Goal: Information Seeking & Learning: Understand process/instructions

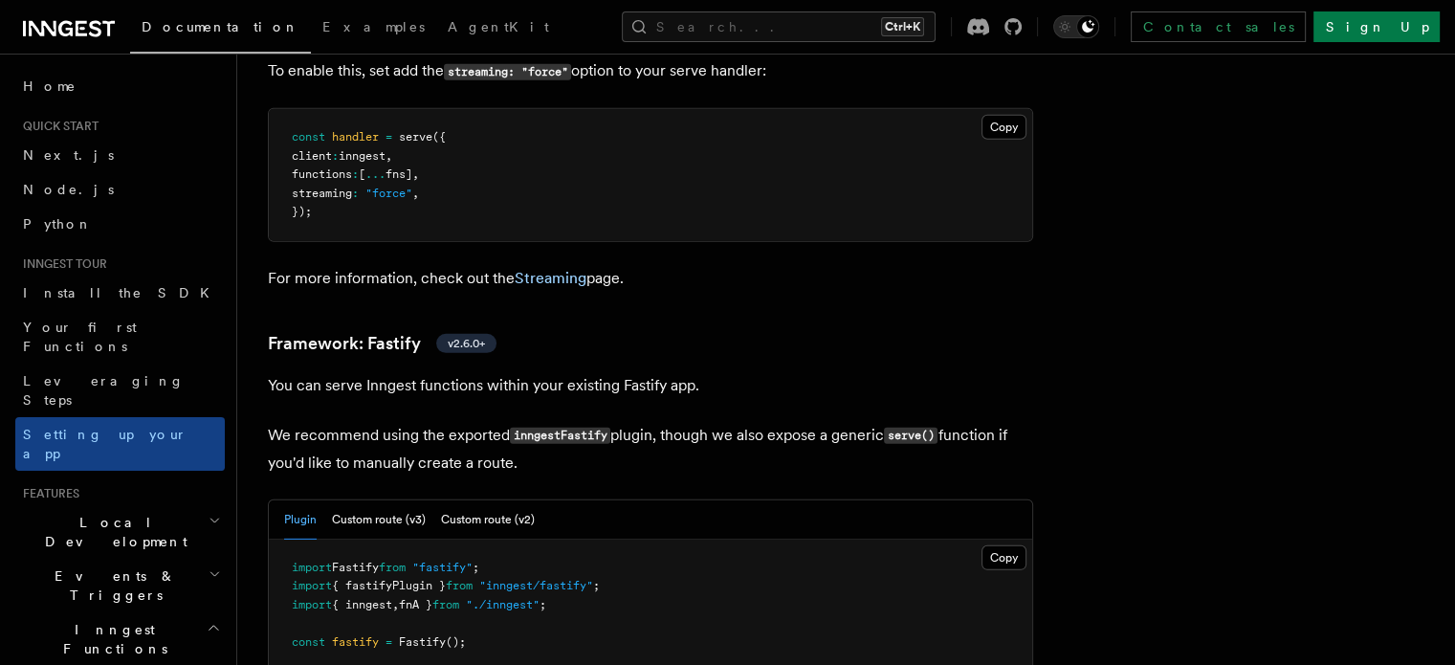
scroll to position [592, 0]
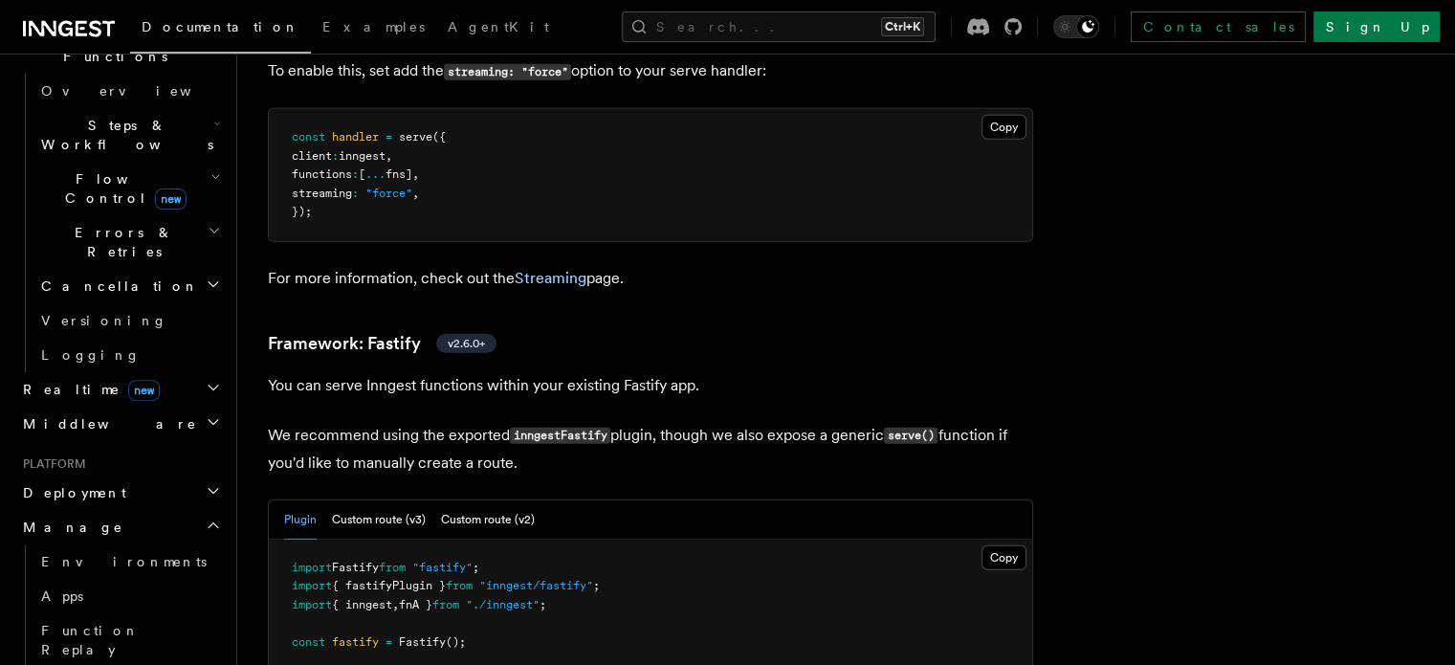
click at [324, 422] on p "We recommend using the exported inngestFastify plugin, though we also expose a …" at bounding box center [650, 449] width 765 height 55
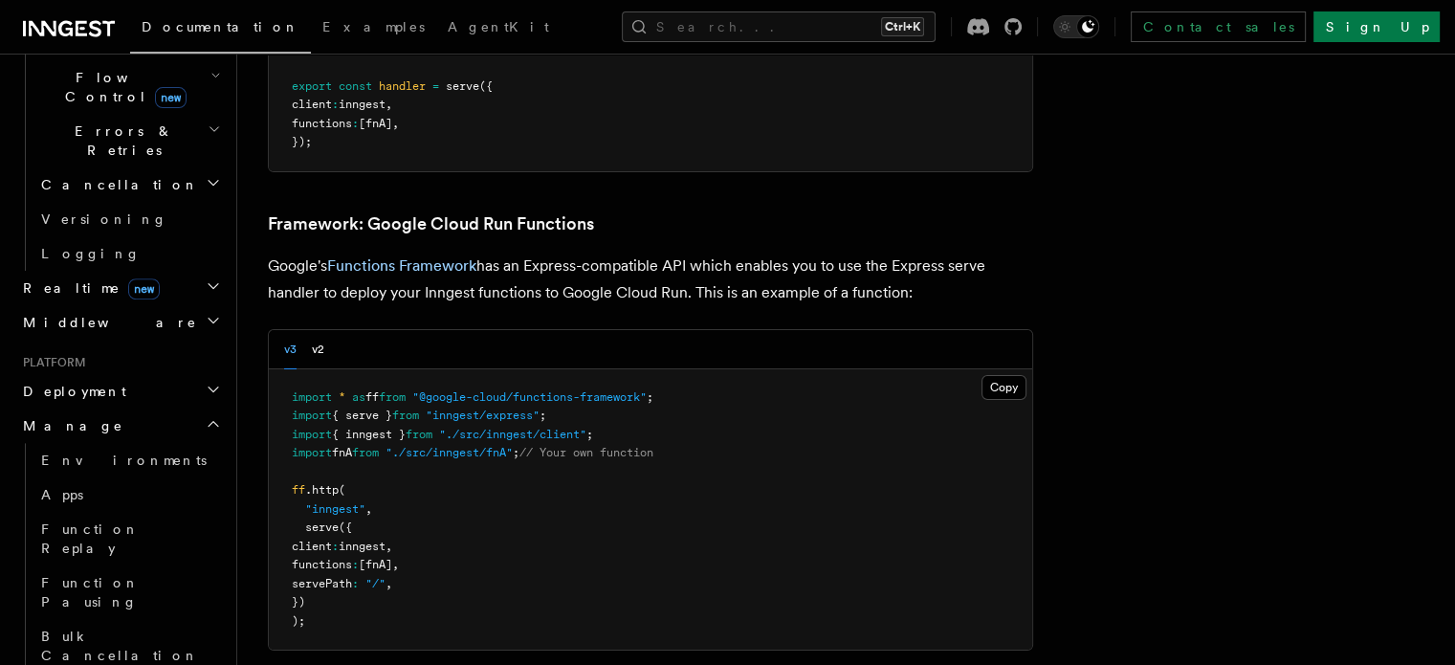
scroll to position [693, 0]
click at [119, 478] on link "Apps" at bounding box center [128, 495] width 191 height 34
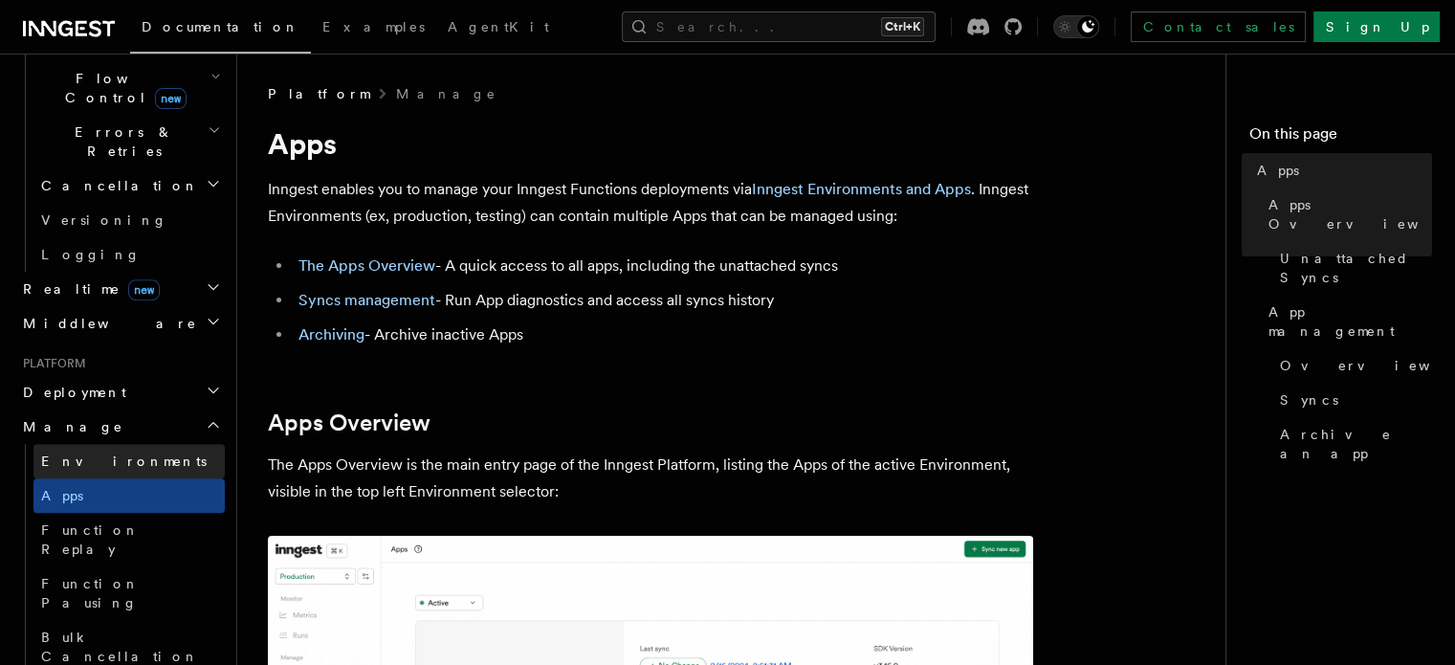
click at [119, 444] on link "Environments" at bounding box center [128, 461] width 191 height 34
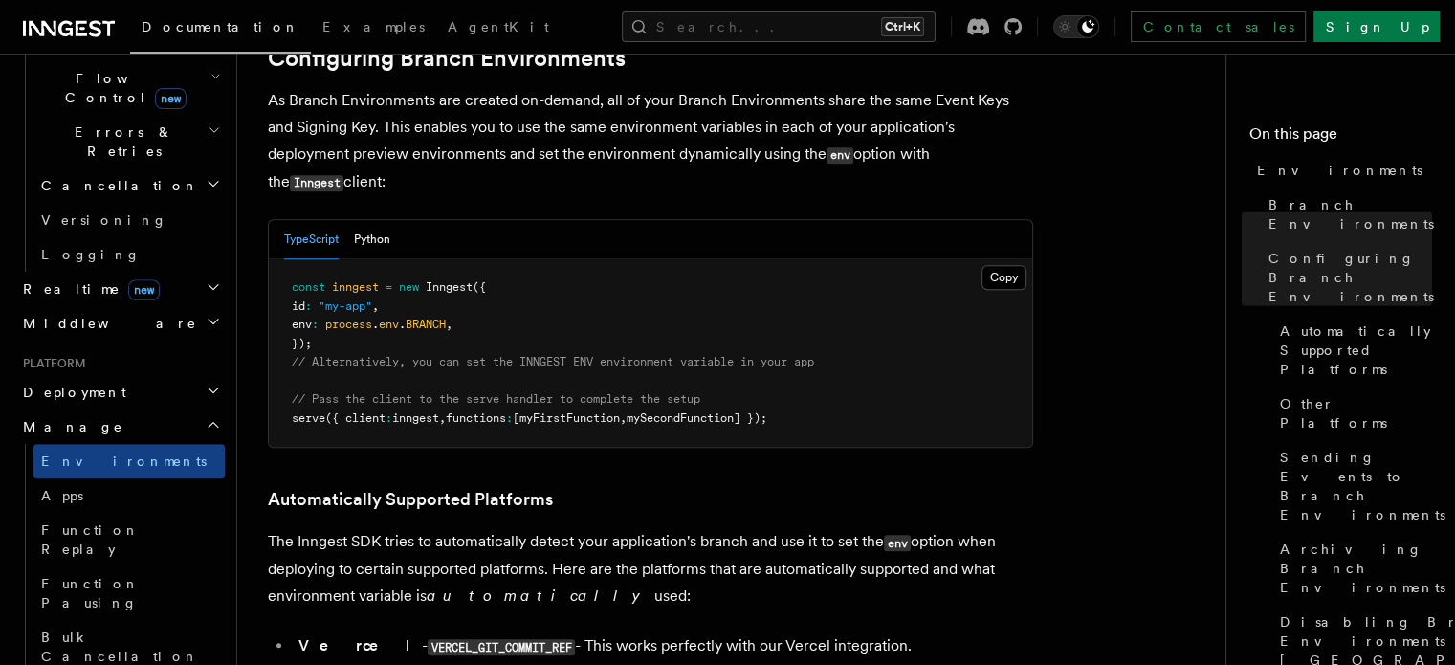
scroll to position [1917, 0]
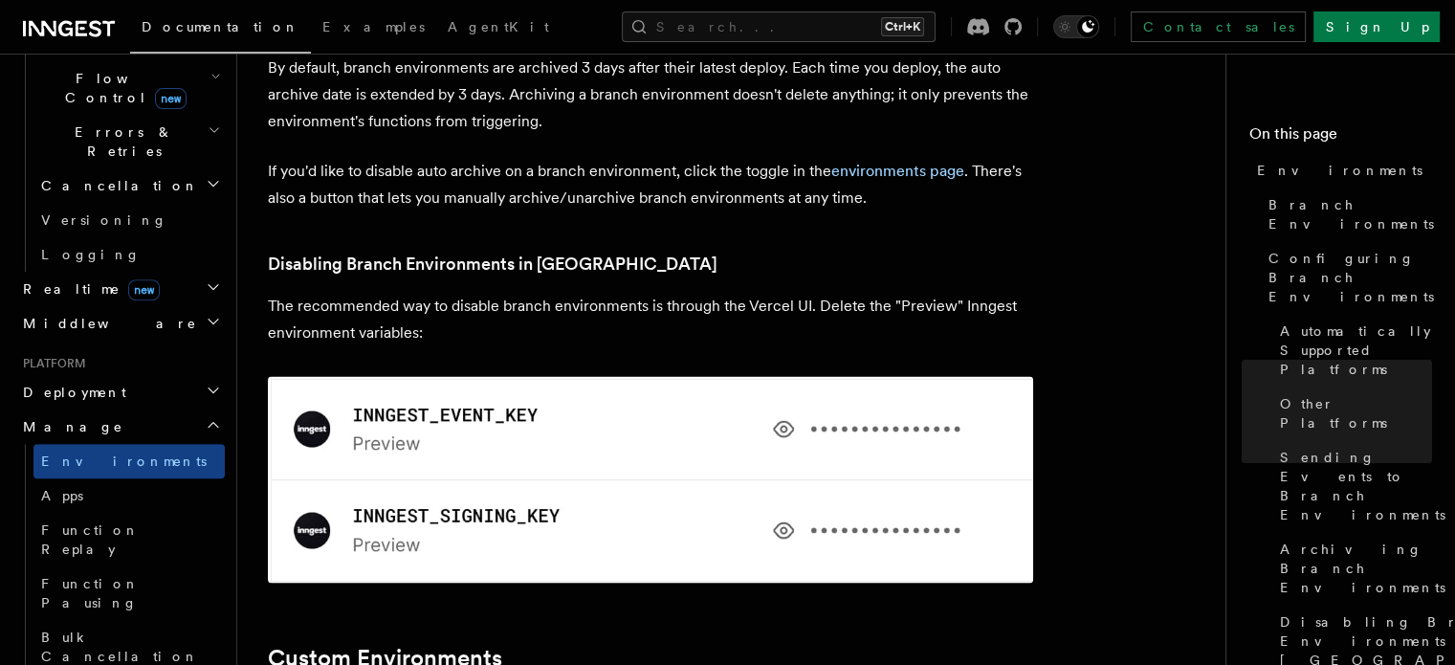
click at [411, 292] on p "The recommended way to disable branch environments is through the Vercel UI. De…" at bounding box center [650, 437] width 765 height 291
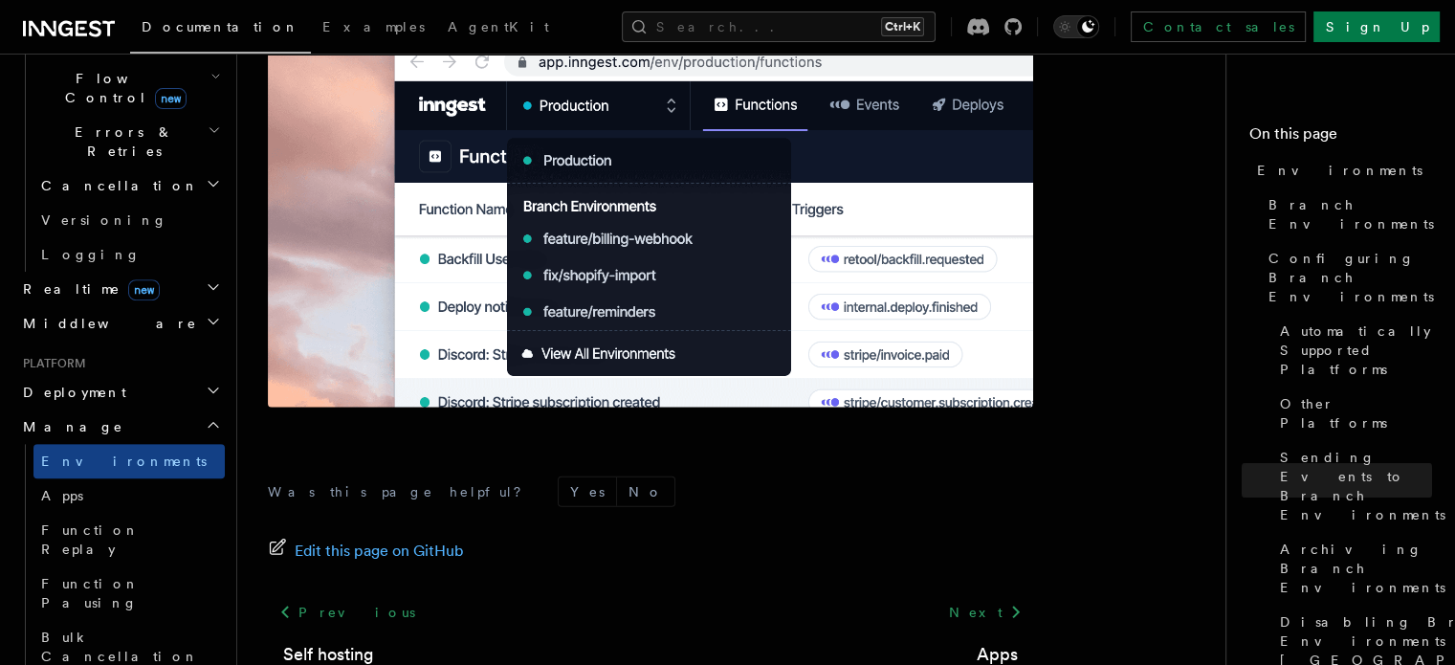
scroll to position [4702, 0]
click at [1008, 601] on icon at bounding box center [1015, 612] width 23 height 23
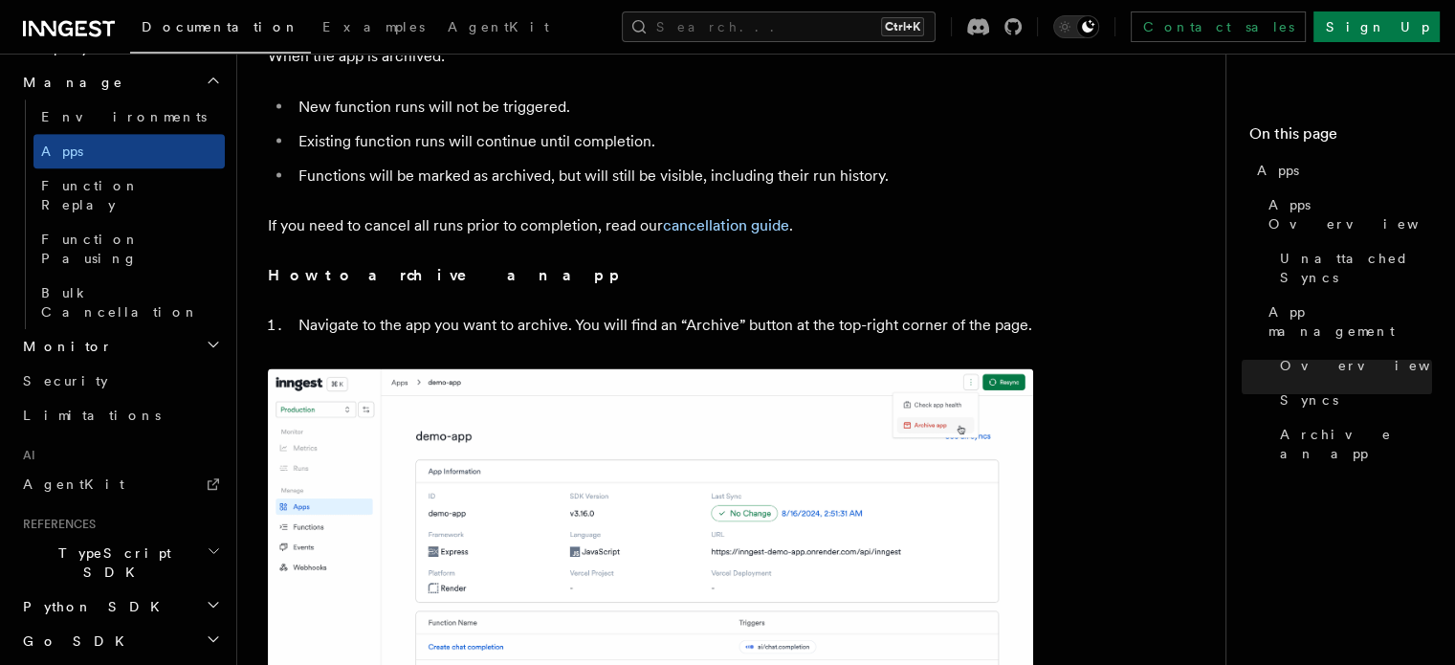
scroll to position [3761, 0]
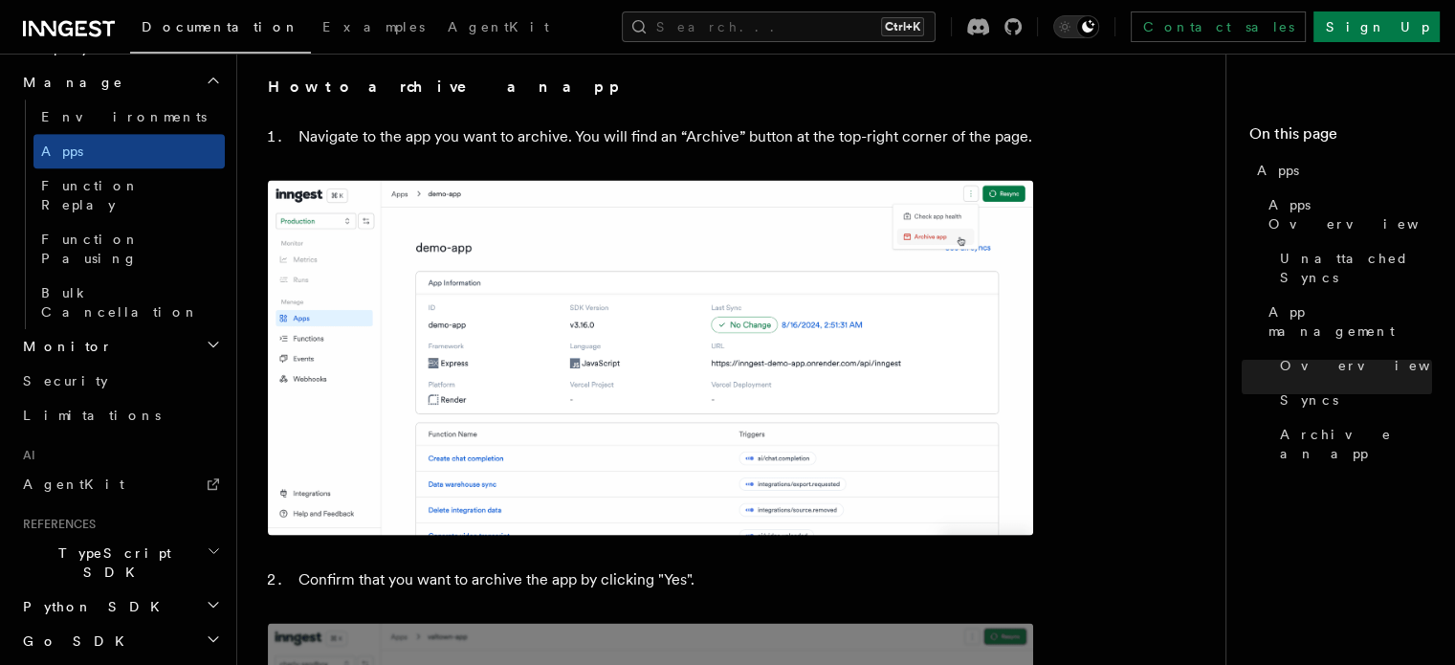
click at [207, 543] on icon "button" at bounding box center [214, 550] width 14 height 15
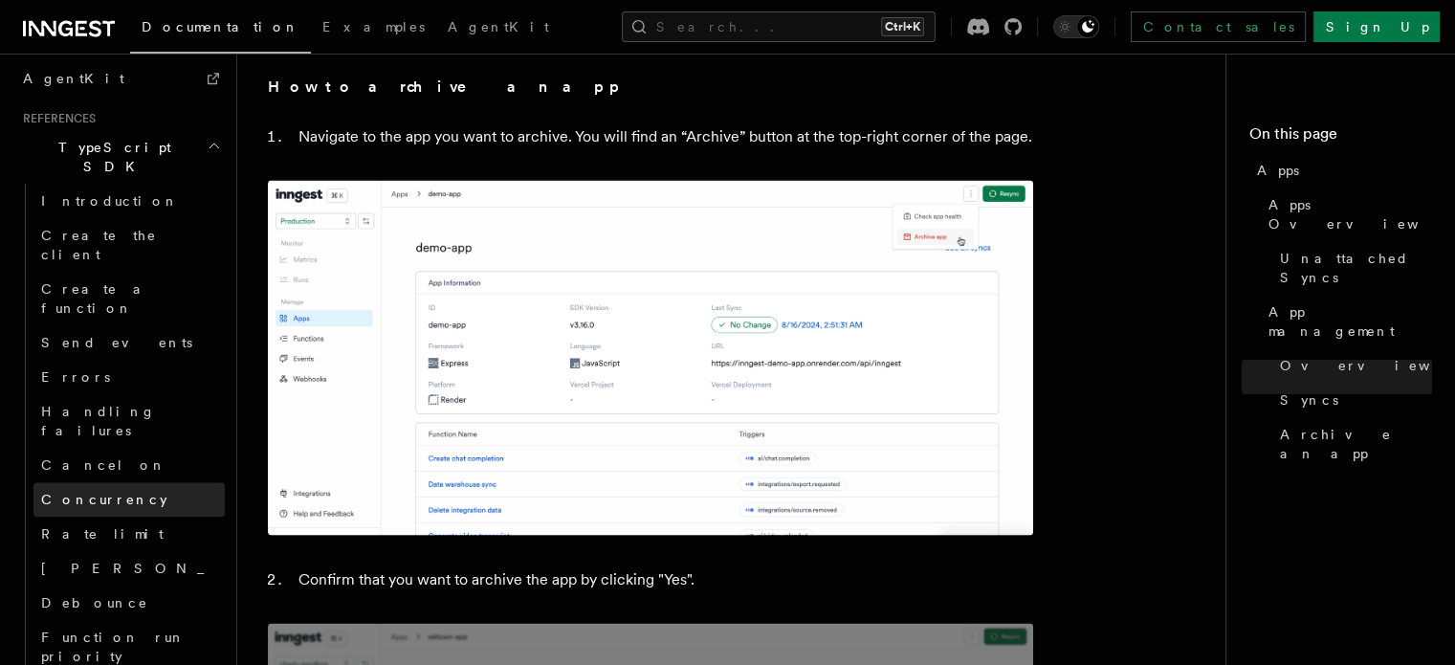
scroll to position [1443, 0]
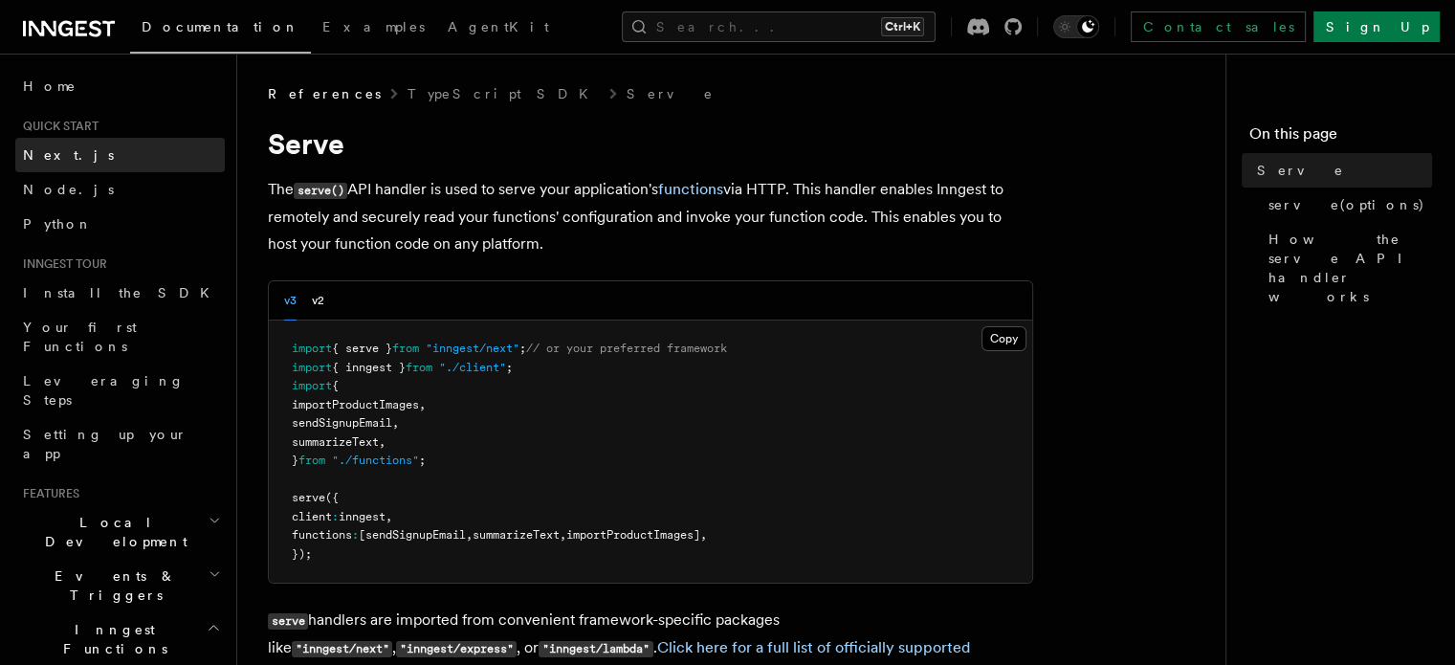
click at [61, 144] on link "Next.js" at bounding box center [119, 155] width 209 height 34
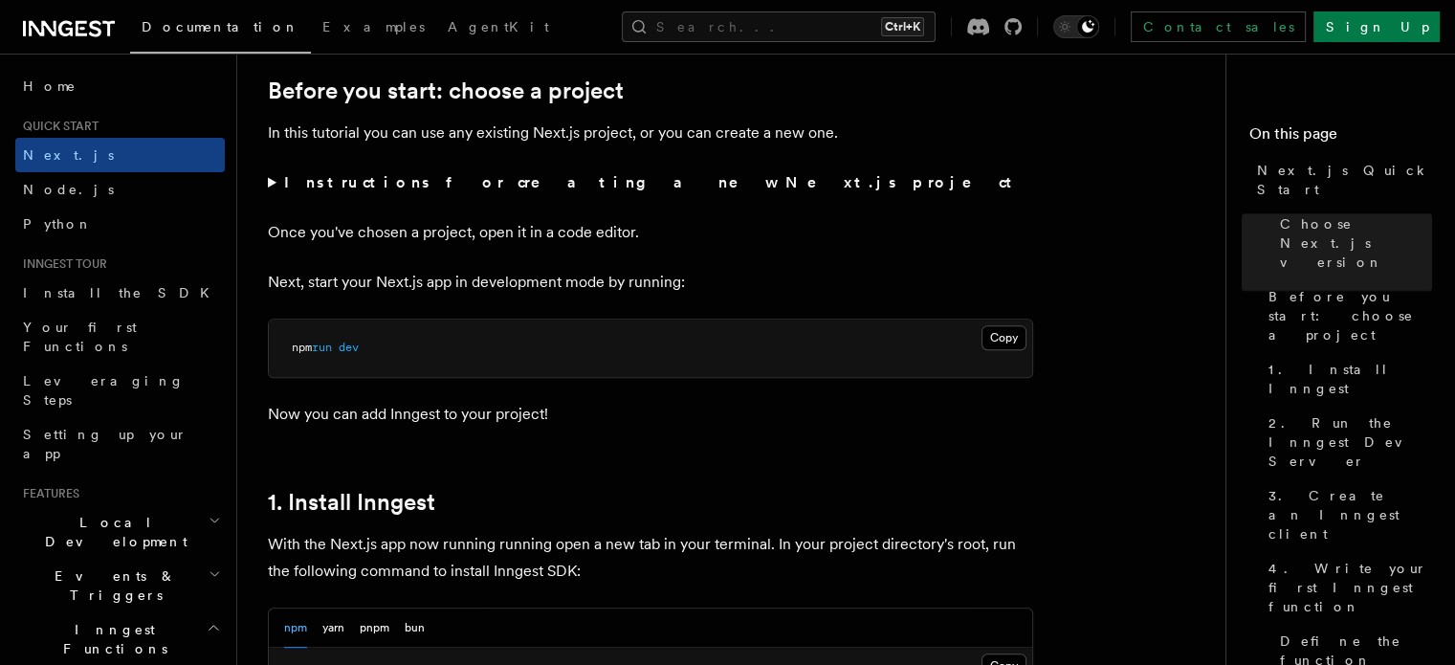
scroll to position [657, 0]
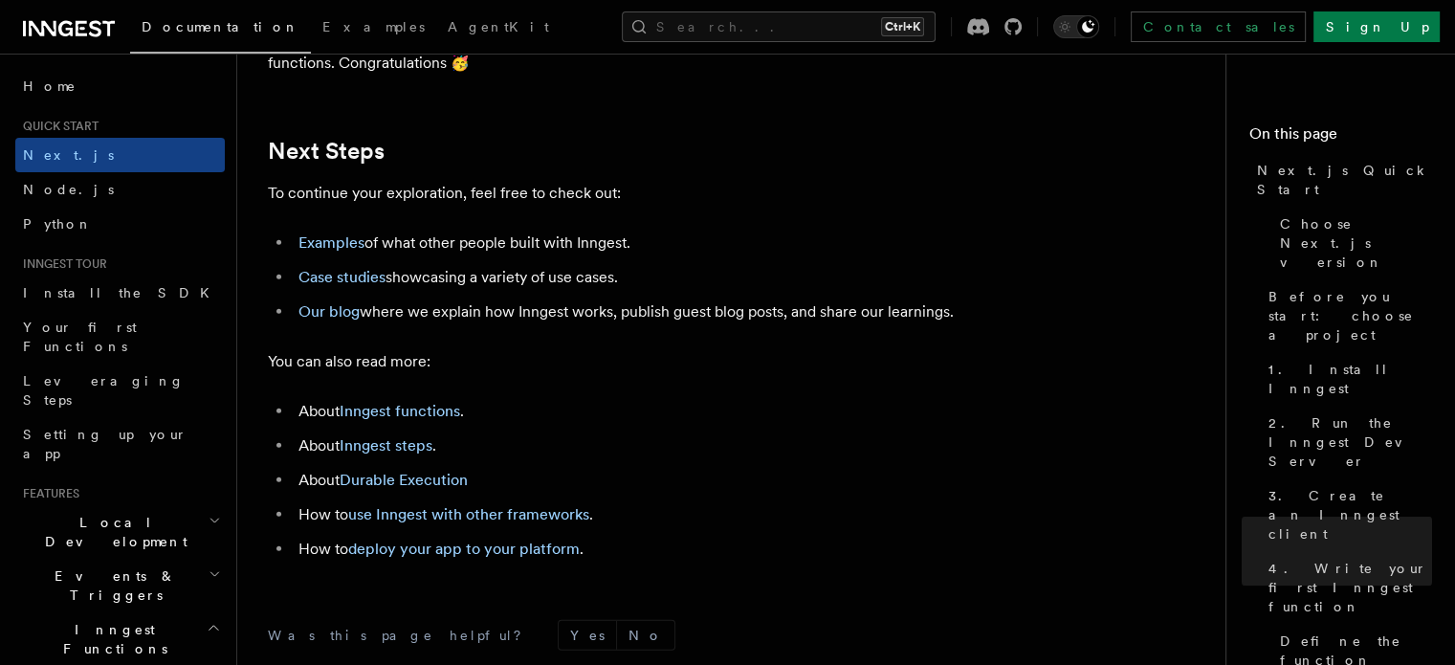
scroll to position [11921, 0]
click at [522, 556] on link "deploy your app to your platform" at bounding box center [463, 547] width 231 height 18
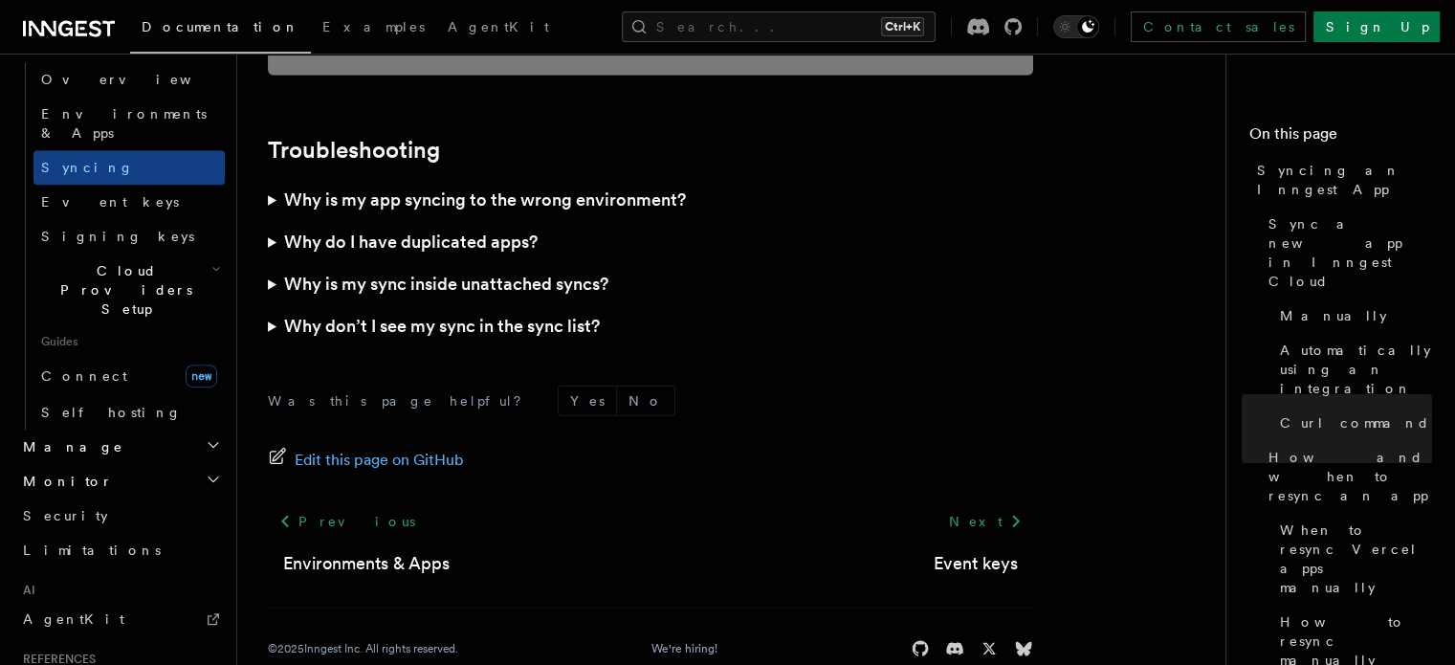
scroll to position [1175, 0]
